Goal: Task Accomplishment & Management: Manage account settings

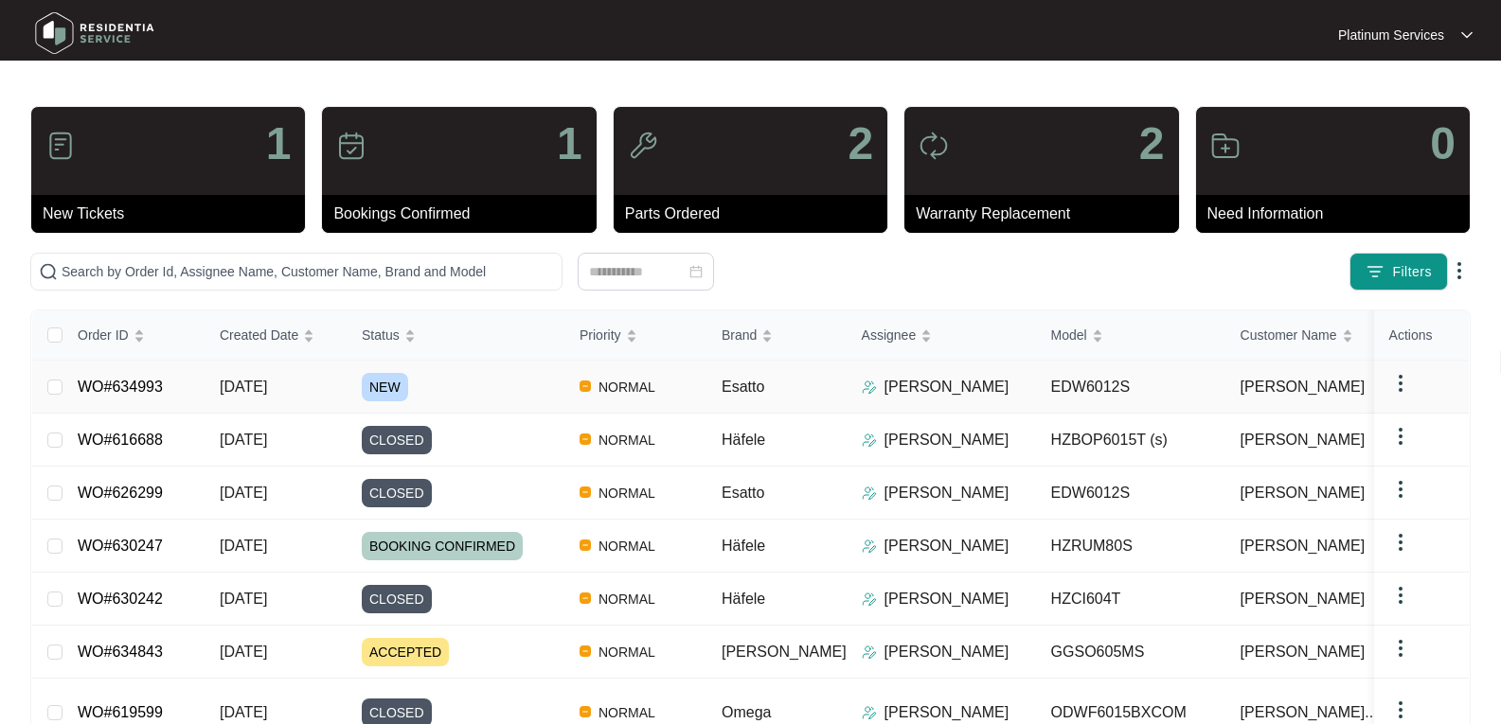
click at [395, 383] on span "NEW" at bounding box center [385, 387] width 46 height 28
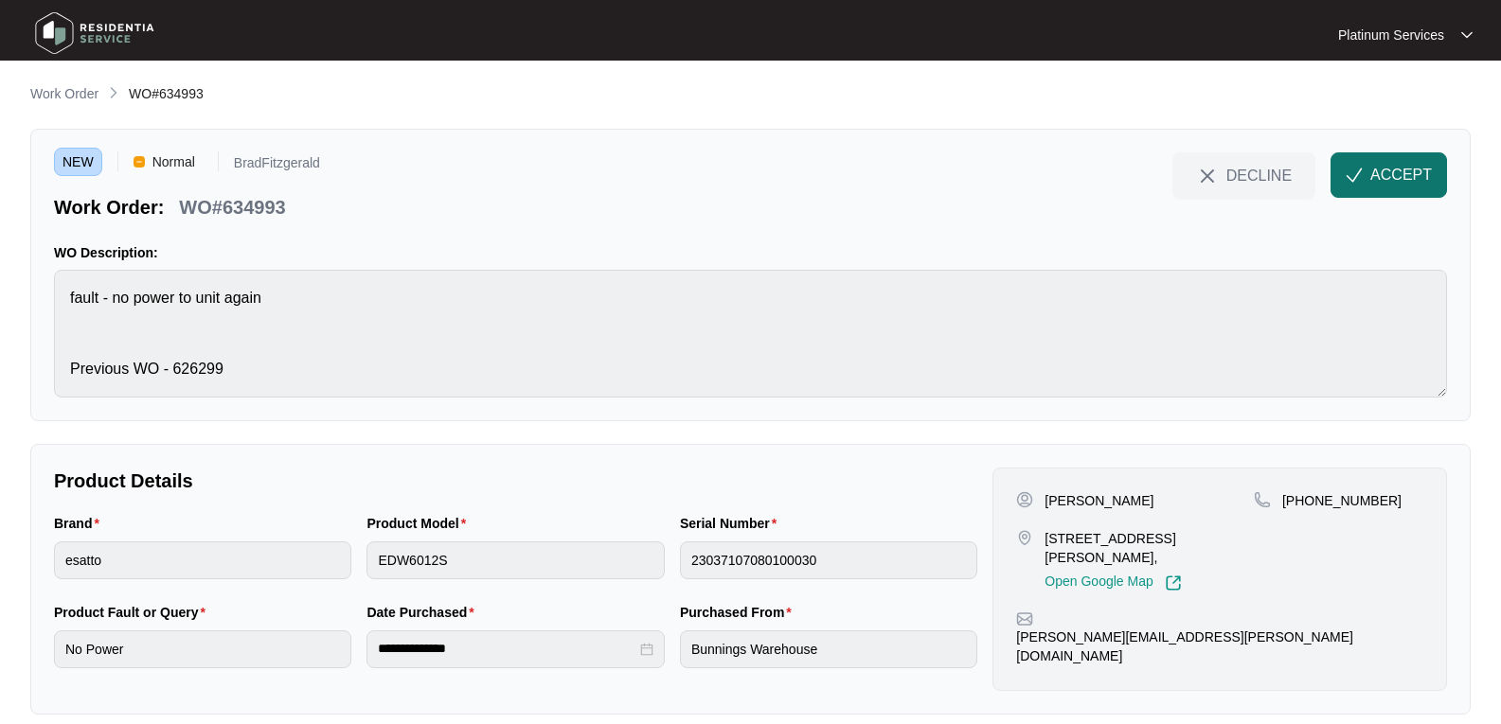
click at [1423, 185] on span "ACCEPT" at bounding box center [1401, 175] width 62 height 23
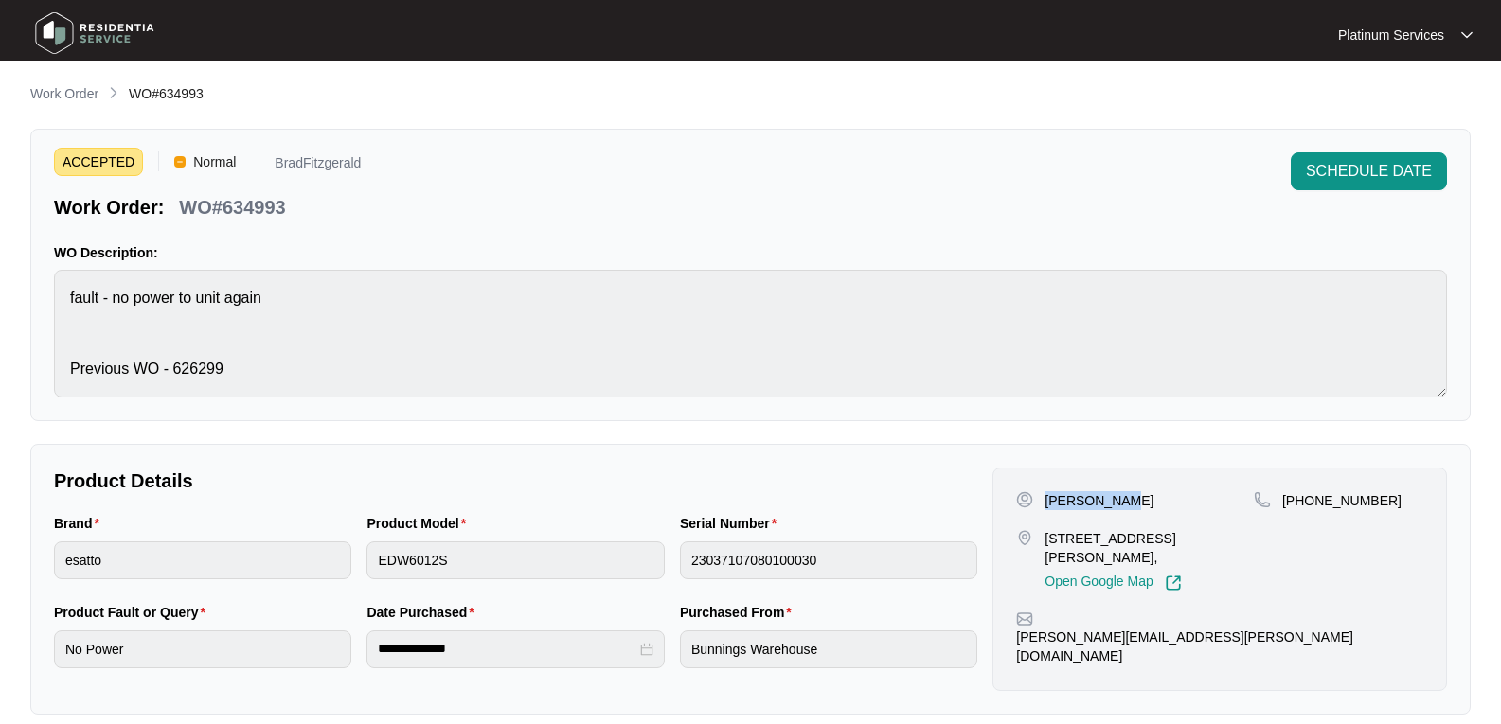
drag, startPoint x: 1076, startPoint y: 501, endPoint x: 1042, endPoint y: 502, distance: 34.1
click at [1042, 502] on div "[PERSON_NAME]" at bounding box center [1135, 500] width 238 height 19
copy p "[PERSON_NAME]"
click at [355, 565] on div "Brand esatto Product Model EDW6012S Serial Number 23037107080100030" at bounding box center [515, 557] width 938 height 89
click at [24, 561] on main "**********" at bounding box center [750, 538] width 1501 height 1077
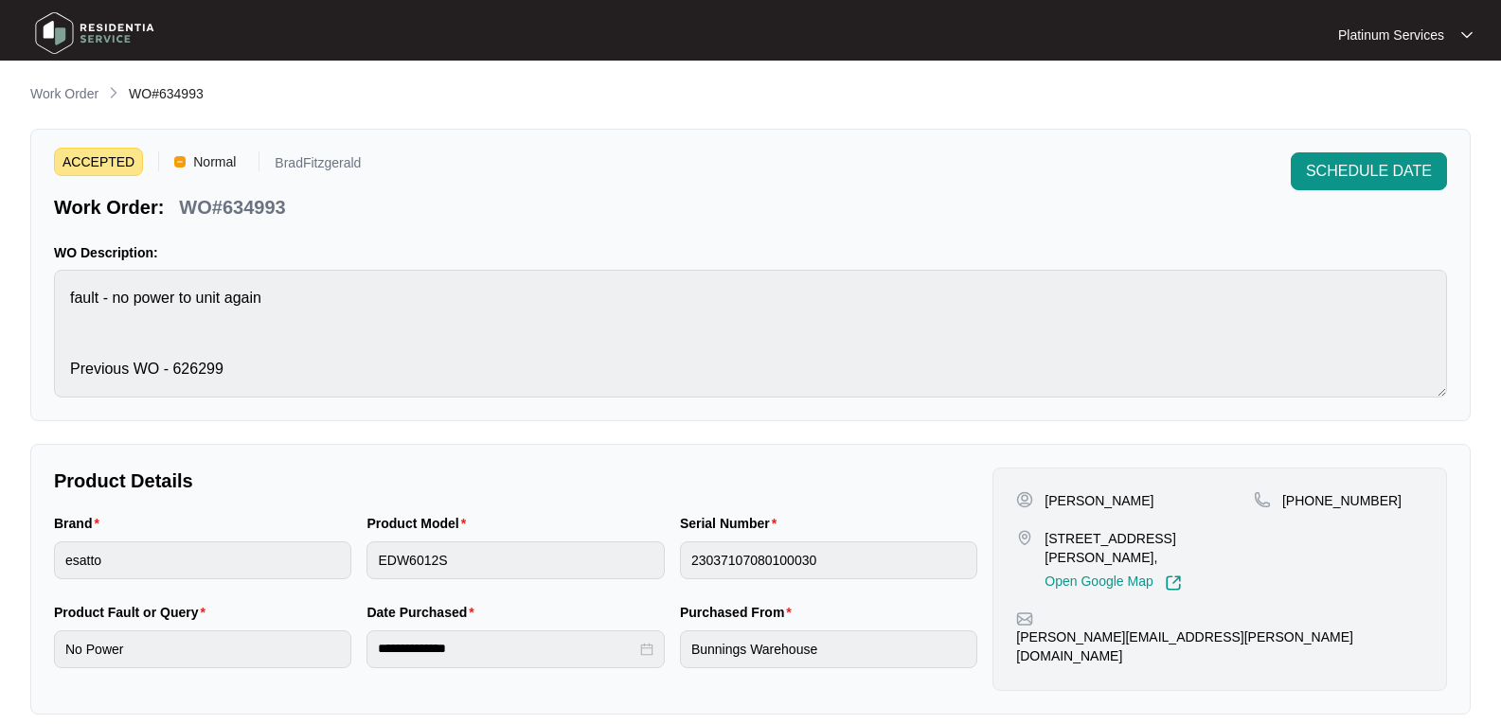
click at [249, 199] on p "WO#634993" at bounding box center [232, 207] width 106 height 27
copy p "634993"
drag, startPoint x: 281, startPoint y: 213, endPoint x: 160, endPoint y: 193, distance: 122.8
click at [279, 213] on p "WO#634993" at bounding box center [232, 207] width 106 height 27
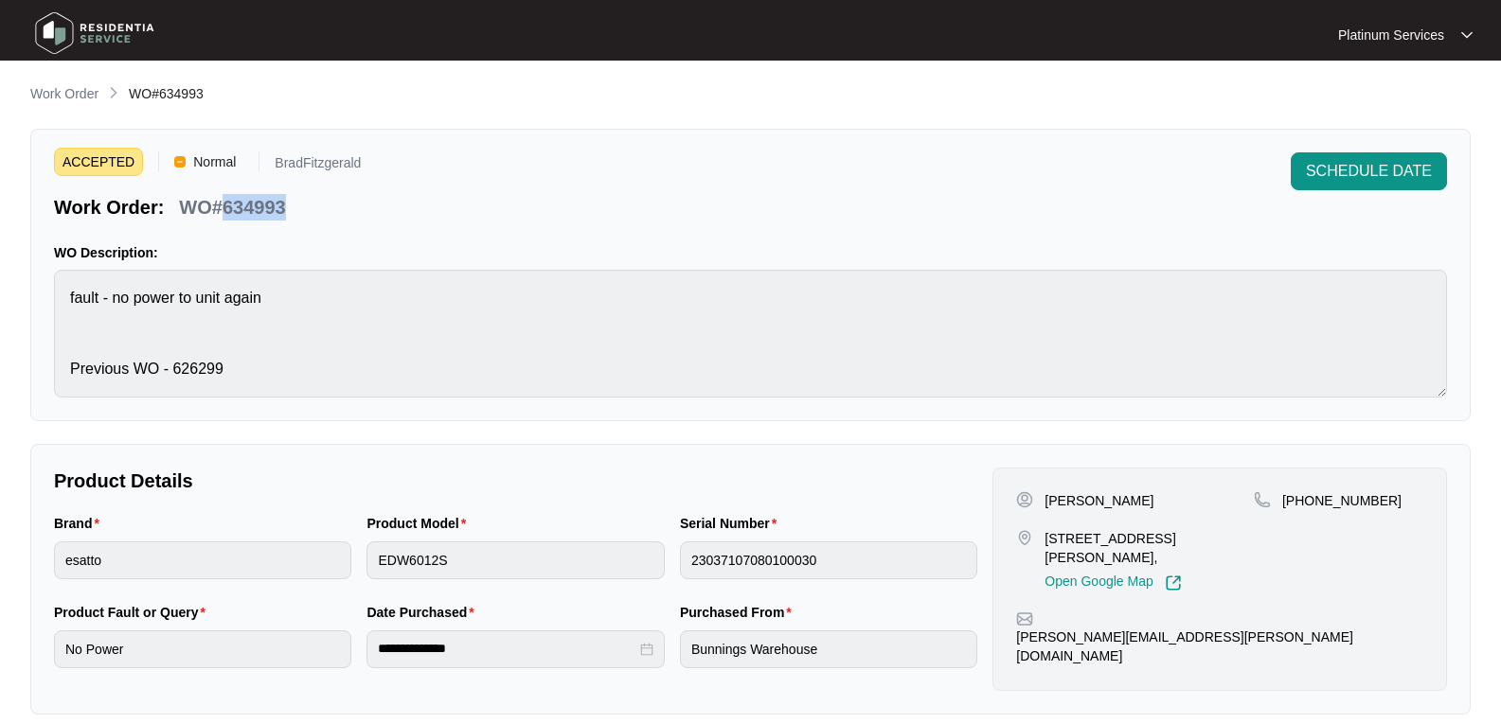
click at [258, 202] on p "WO#634993" at bounding box center [232, 207] width 106 height 27
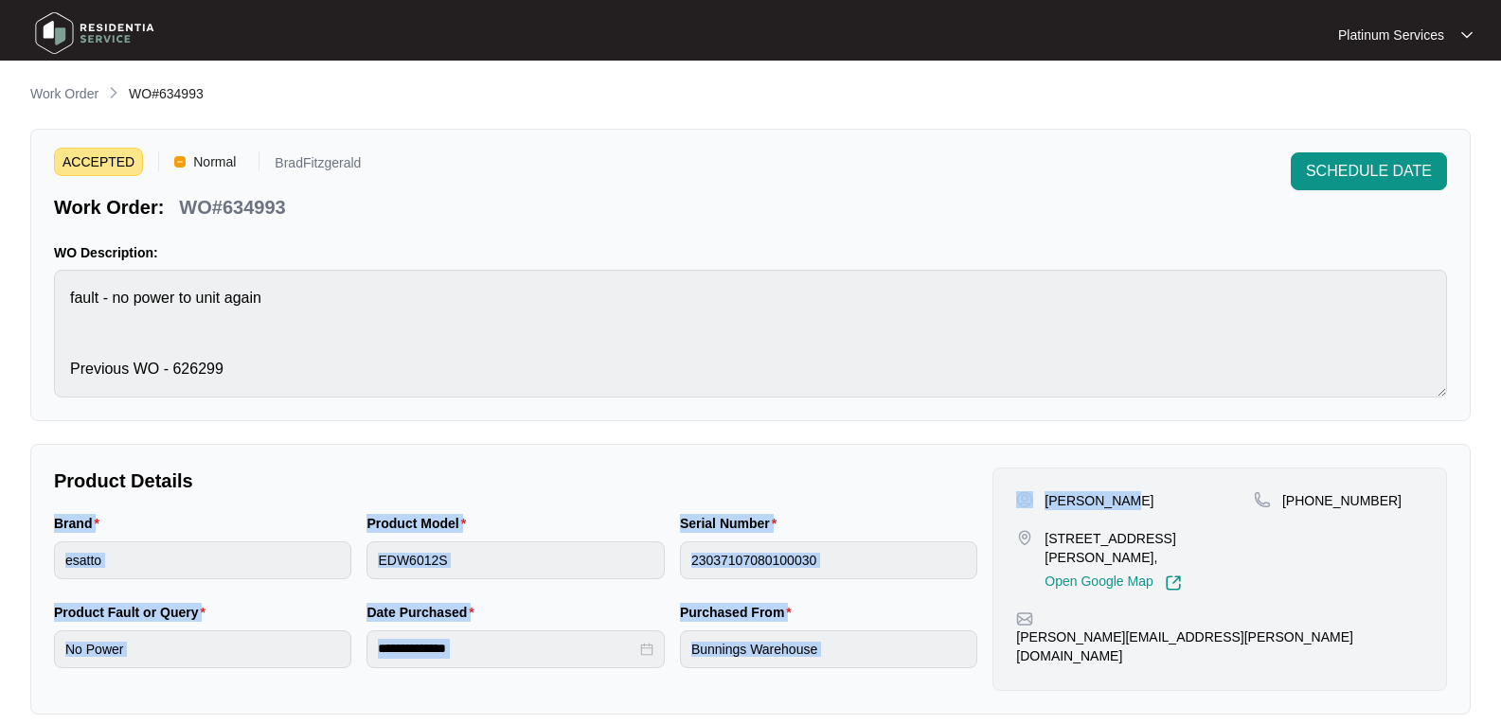
drag, startPoint x: 1128, startPoint y: 497, endPoint x: 871, endPoint y: 482, distance: 257.0
click at [872, 482] on div "**********" at bounding box center [750, 579] width 1408 height 223
copy div "Brand Product Model Serial Number Product Fault or Query Date Purchased Purchas…"
click at [1163, 469] on div "[PERSON_NAME] [STREET_ADDRESS][PERSON_NAME], Open Google Map [PHONE_NUMBER] [PE…" at bounding box center [1219, 579] width 454 height 223
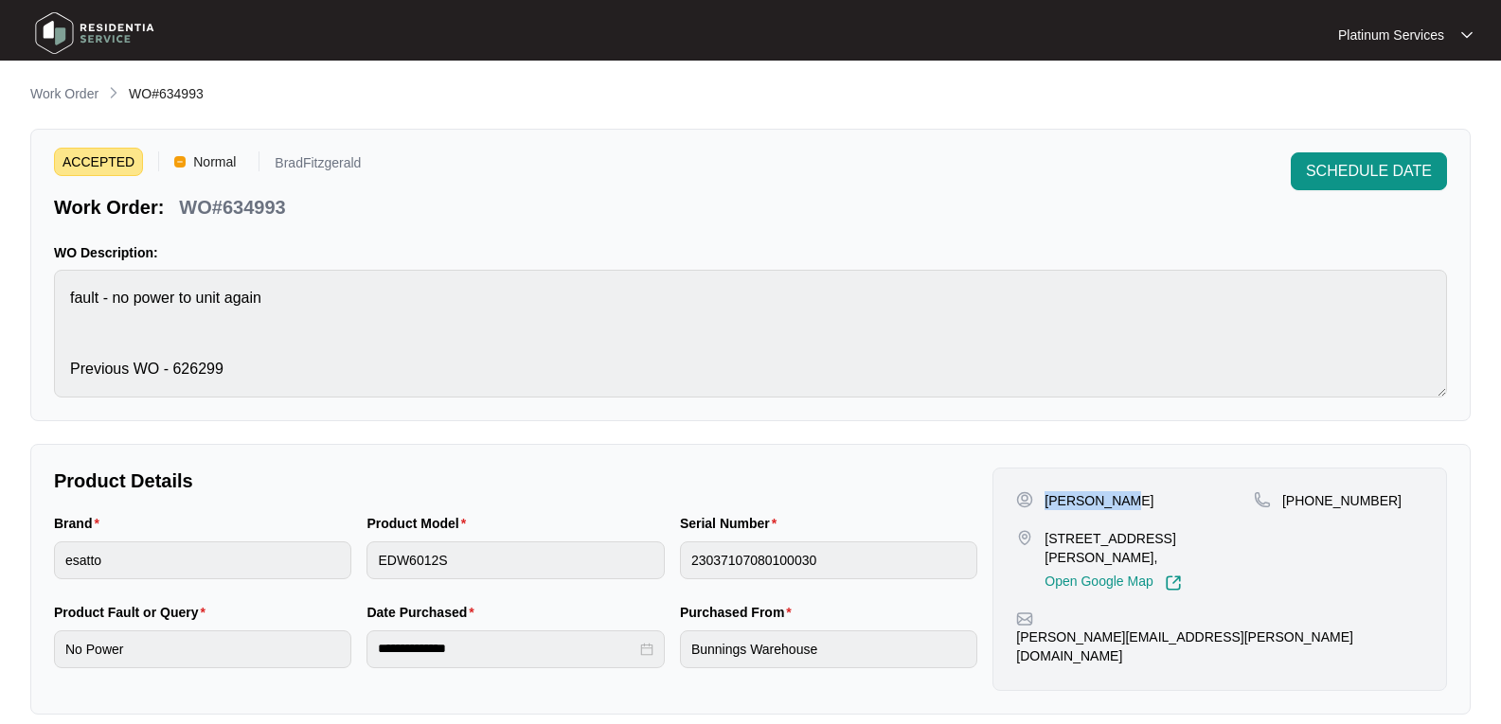
drag, startPoint x: 1130, startPoint y: 500, endPoint x: 1039, endPoint y: 501, distance: 91.8
click at [1039, 501] on div "[PERSON_NAME]" at bounding box center [1135, 500] width 238 height 19
copy p "[PERSON_NAME]"
